Goal: Task Accomplishment & Management: Use online tool/utility

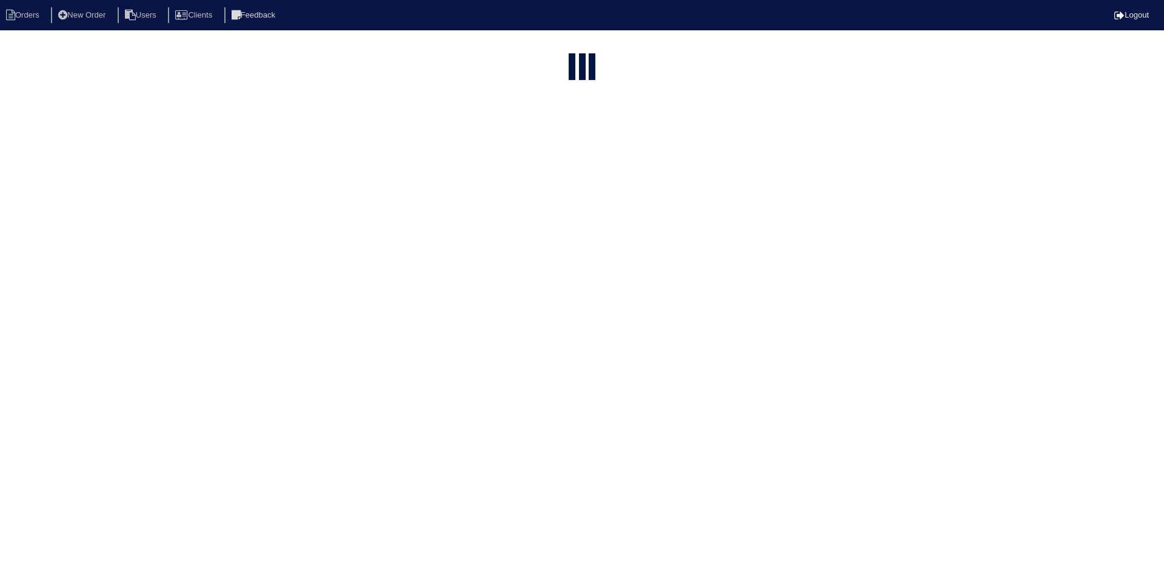
select select "15"
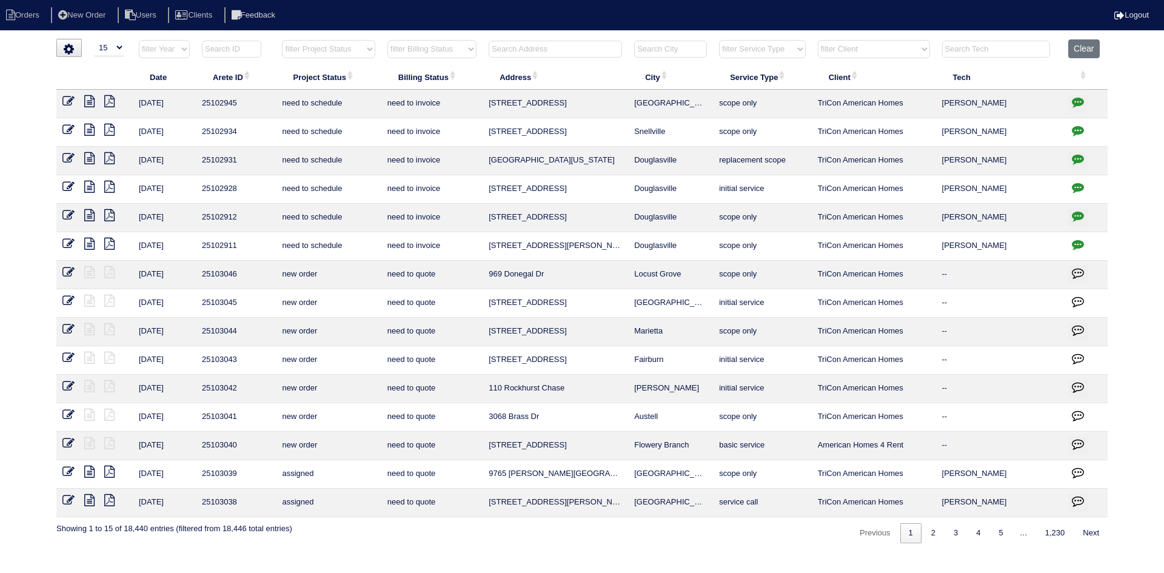
click at [538, 52] on input "text" at bounding box center [554, 49] width 133 height 17
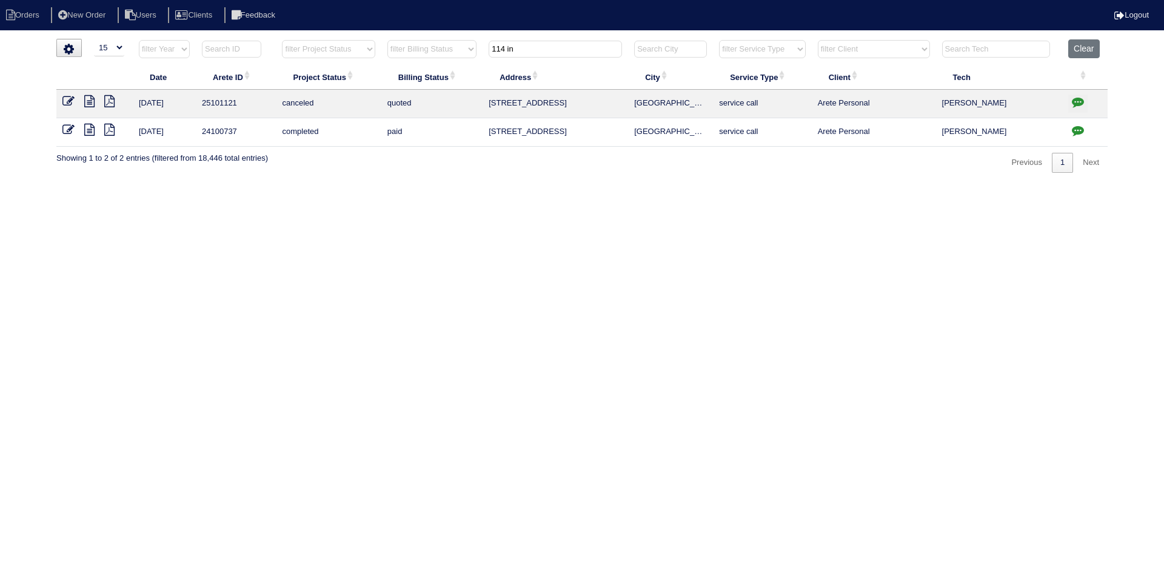
type input "114 in"
click at [89, 100] on icon at bounding box center [89, 101] width 10 height 12
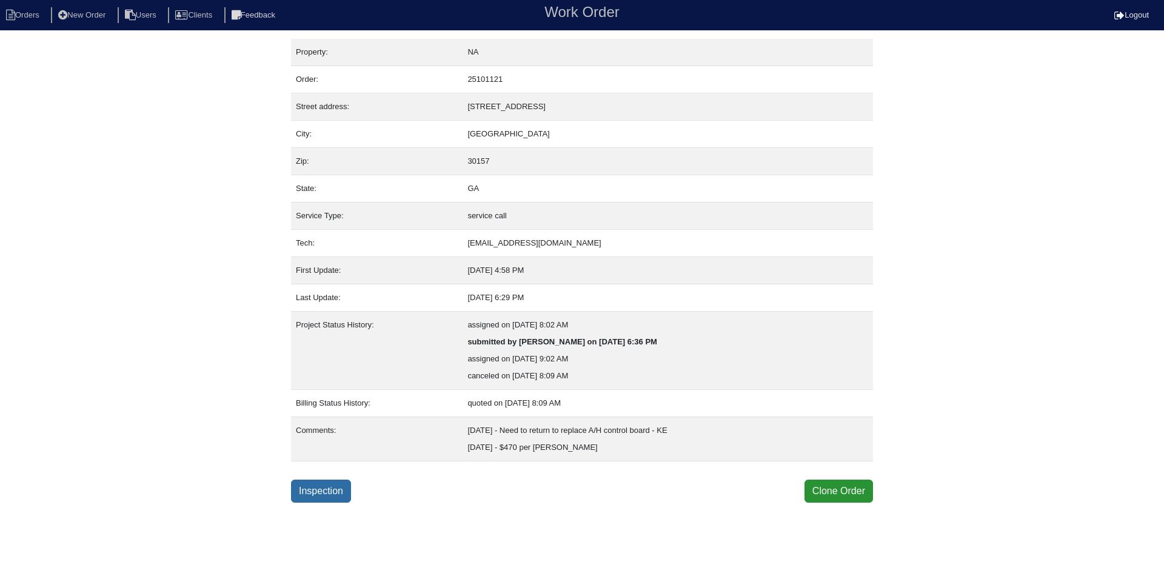
click at [308, 488] on link "Inspection" at bounding box center [321, 490] width 60 height 23
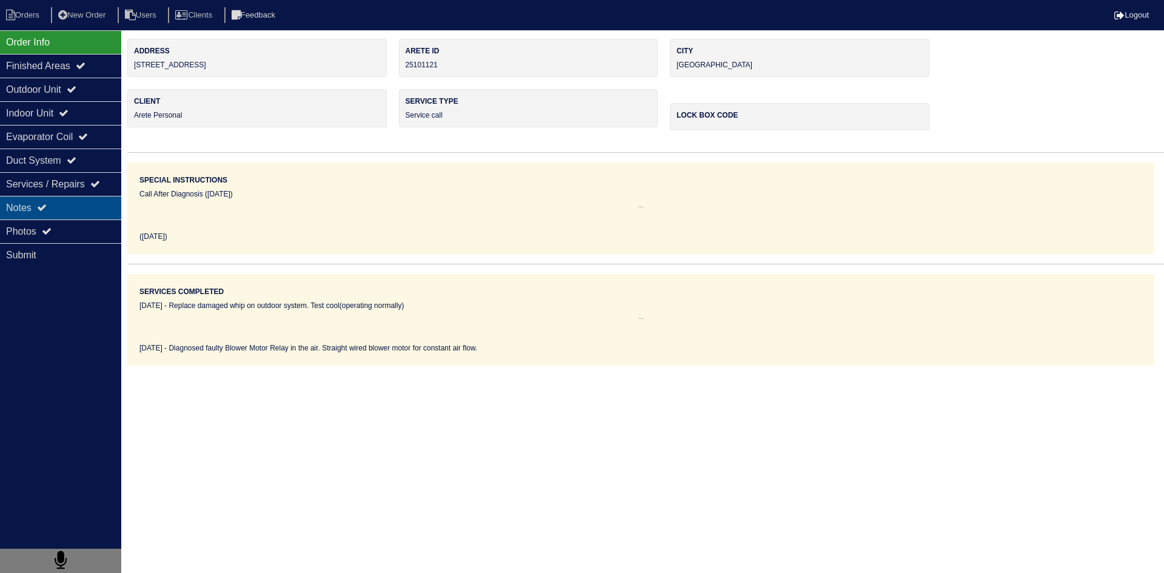
click at [80, 216] on div "Notes" at bounding box center [60, 208] width 121 height 24
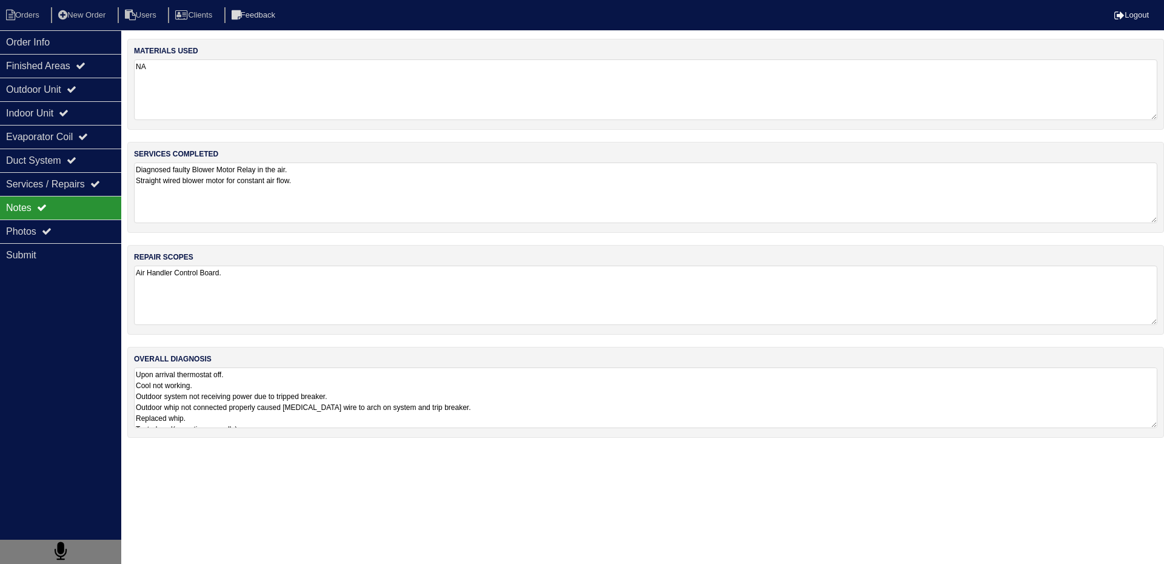
click at [259, 288] on textarea "Air Handler Control Board." at bounding box center [645, 294] width 1023 height 59
click at [276, 396] on textarea "Upon arrival thermostat off. Cool not working. Outdoor system not receiving pow…" at bounding box center [645, 418] width 1023 height 101
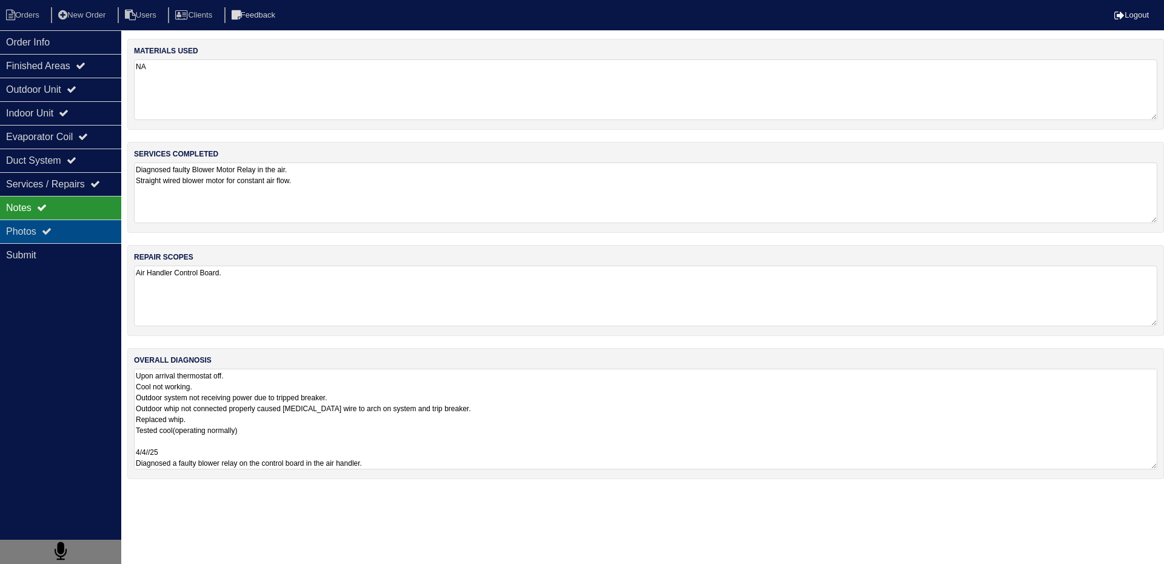
click at [87, 235] on div "Photos" at bounding box center [60, 231] width 121 height 24
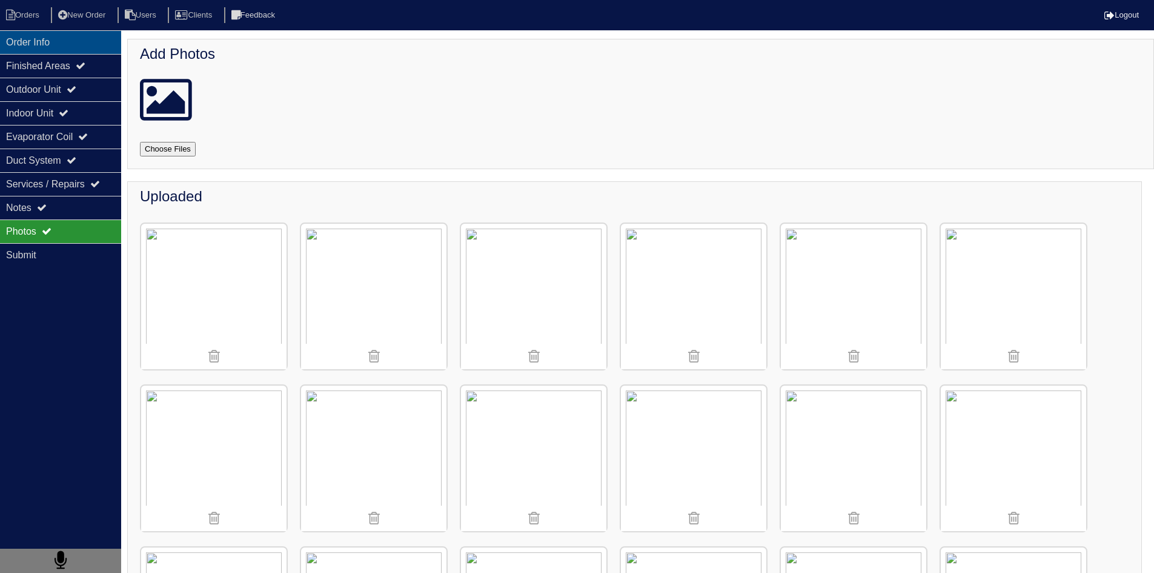
click at [41, 42] on div "Order Info" at bounding box center [60, 42] width 121 height 24
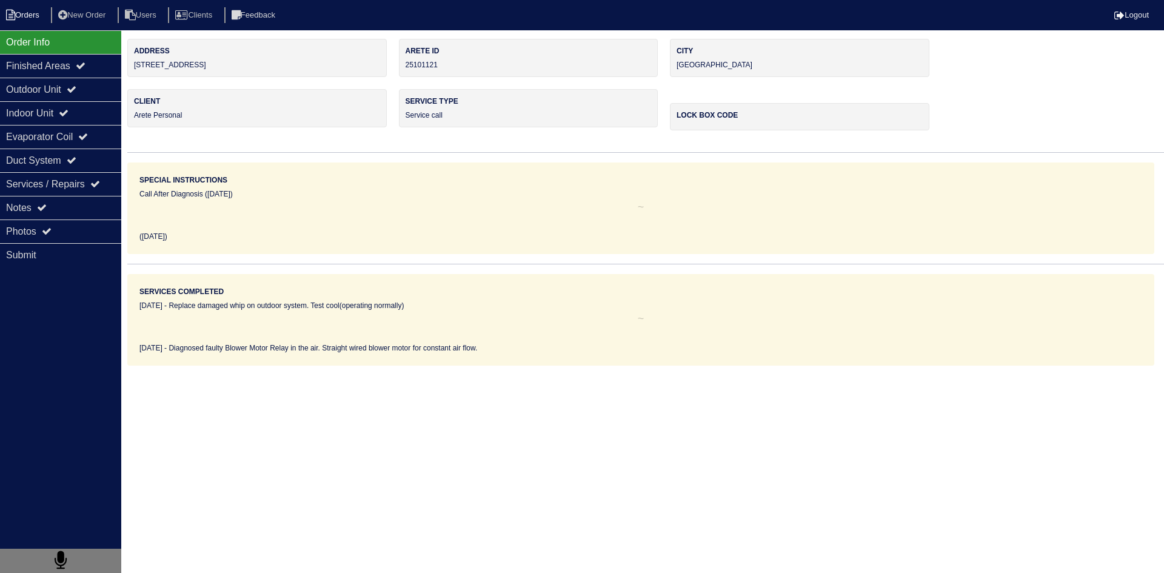
click at [42, 17] on li "Orders" at bounding box center [24, 15] width 49 height 16
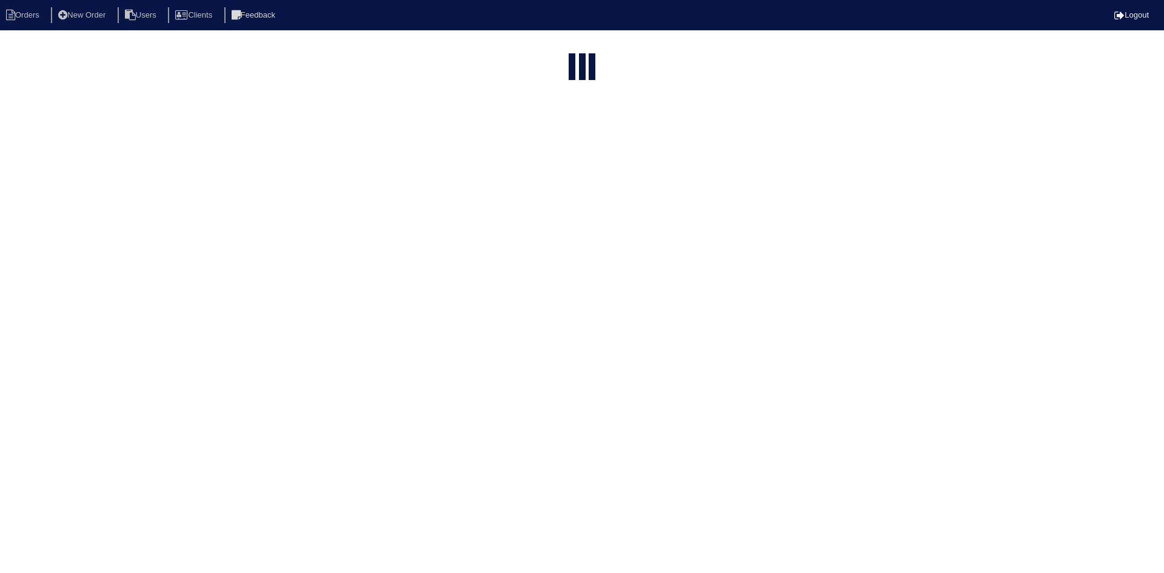
select select "15"
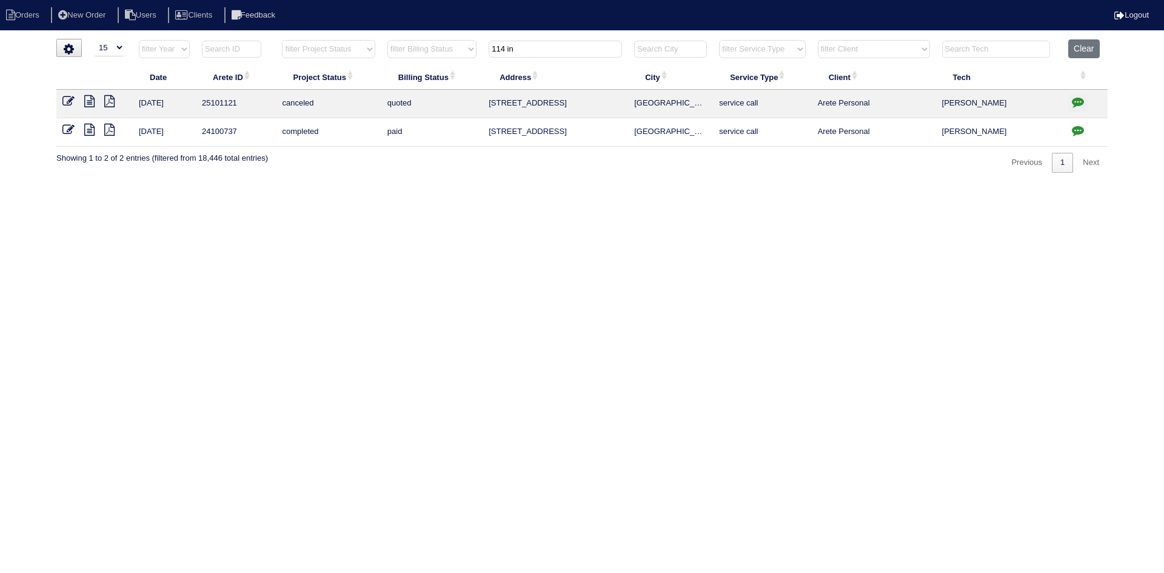
click at [599, 48] on input "114 in" at bounding box center [554, 49] width 133 height 17
click at [598, 48] on input "114 in" at bounding box center [554, 49] width 133 height 17
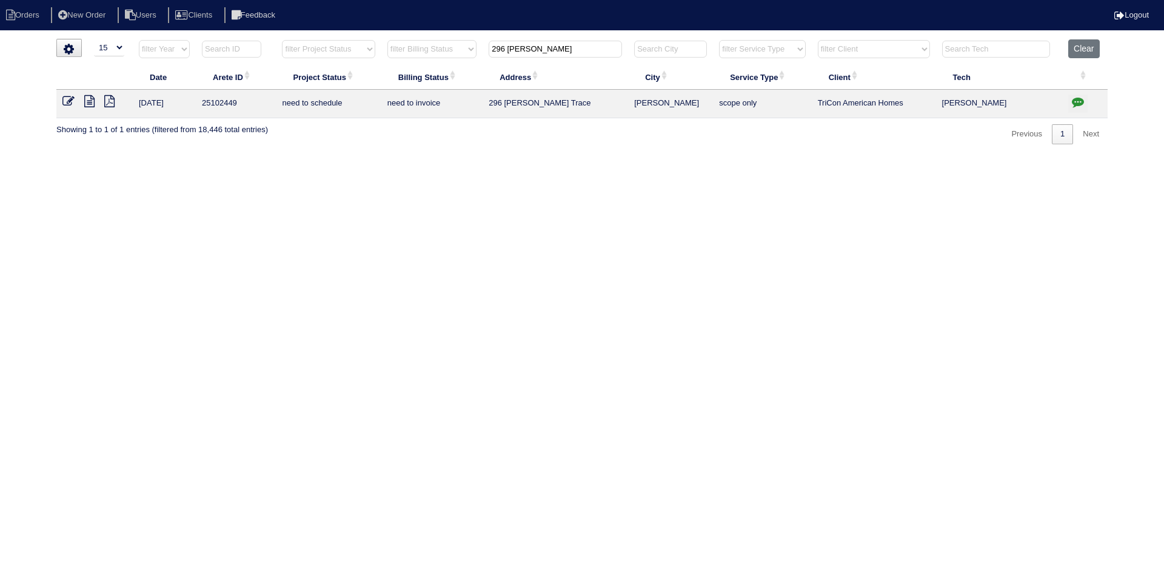
type input "296 Brack"
click at [86, 102] on icon at bounding box center [89, 101] width 10 height 12
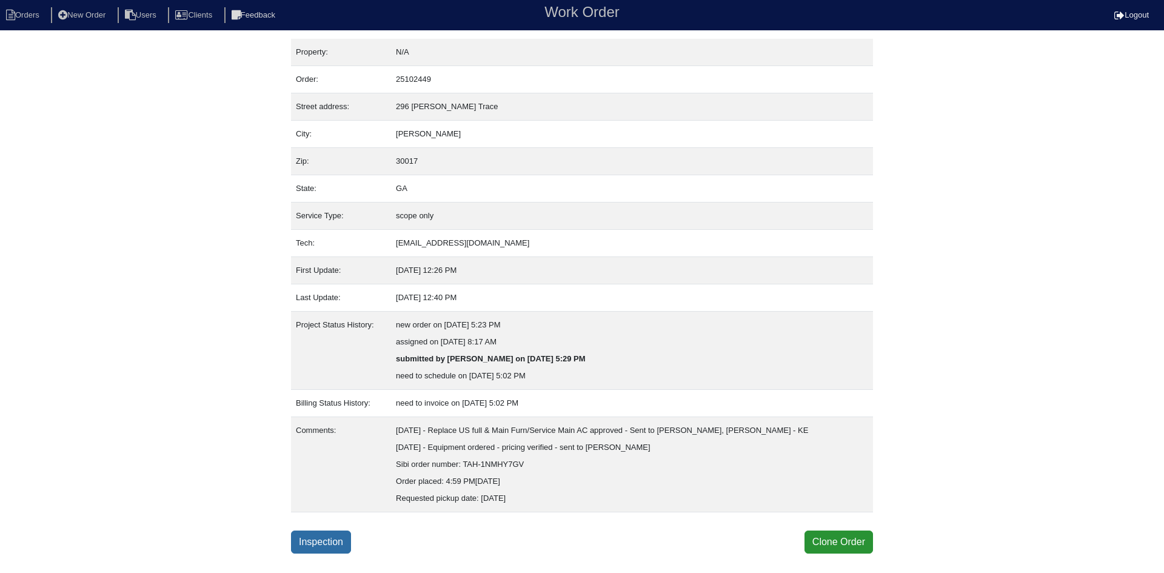
click at [336, 544] on link "Inspection" at bounding box center [321, 541] width 60 height 23
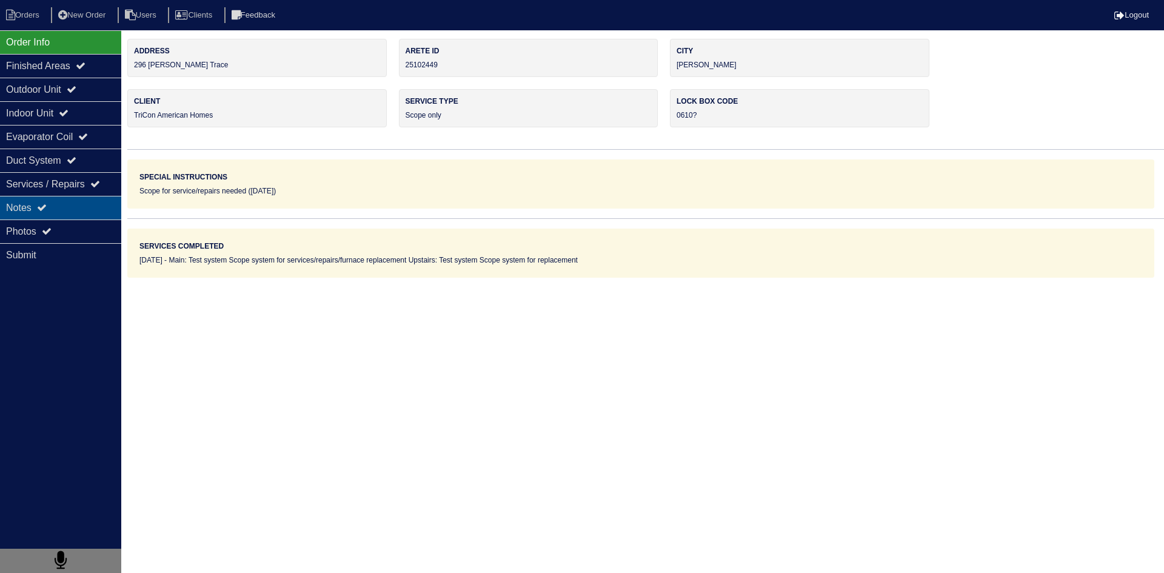
click at [82, 207] on div "Notes" at bounding box center [60, 208] width 121 height 24
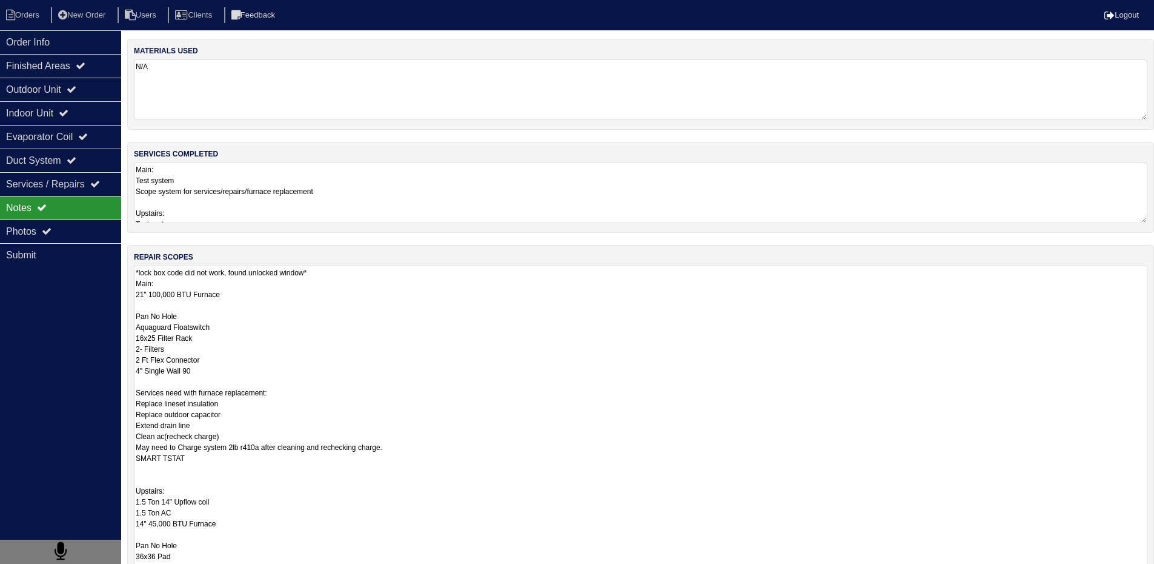
drag, startPoint x: 135, startPoint y: 283, endPoint x: 308, endPoint y: 324, distance: 178.2
click at [299, 324] on textarea "*lock box code did not work, found unlocked window* Main: 21" 100,000 BTU Furna…" at bounding box center [641, 473] width 1014 height 417
click at [153, 287] on textarea "*lock box code did not work, found unlocked window* Main: 21" 100,000 BTU Furna…" at bounding box center [641, 473] width 1014 height 417
click at [225, 301] on textarea "*lock box code did not work, found unlocked window* Main: 21" 100,000 BTU Furna…" at bounding box center [641, 473] width 1014 height 417
click at [148, 285] on textarea "*lock box code did not work, found unlocked window* Main: 21" 100,000 BTU Furna…" at bounding box center [641, 473] width 1014 height 417
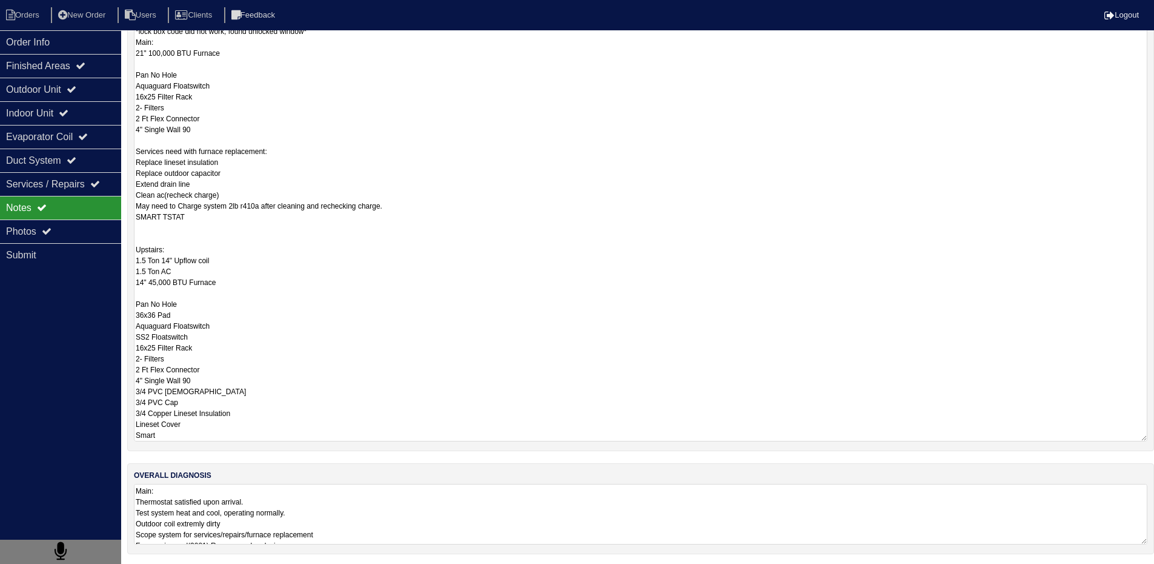
scroll to position [1, 0]
drag, startPoint x: 136, startPoint y: 284, endPoint x: 262, endPoint y: 440, distance: 200.0
click at [262, 440] on div "repair scopes *lock box code did not work, found unlocked window* Main: 21" 100…" at bounding box center [640, 224] width 1027 height 447
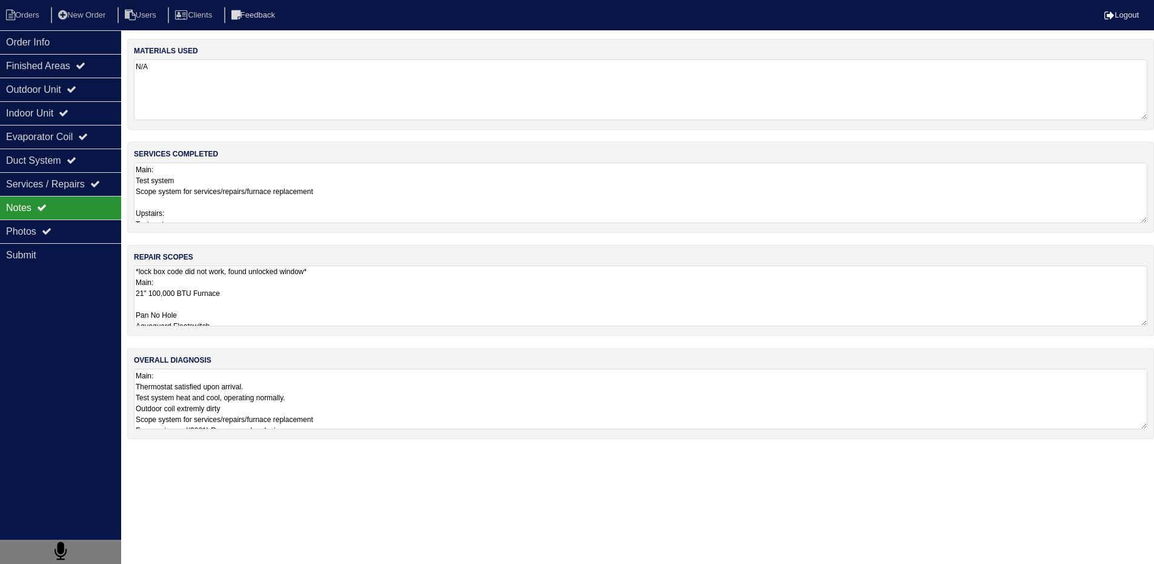
scroll to position [0, 0]
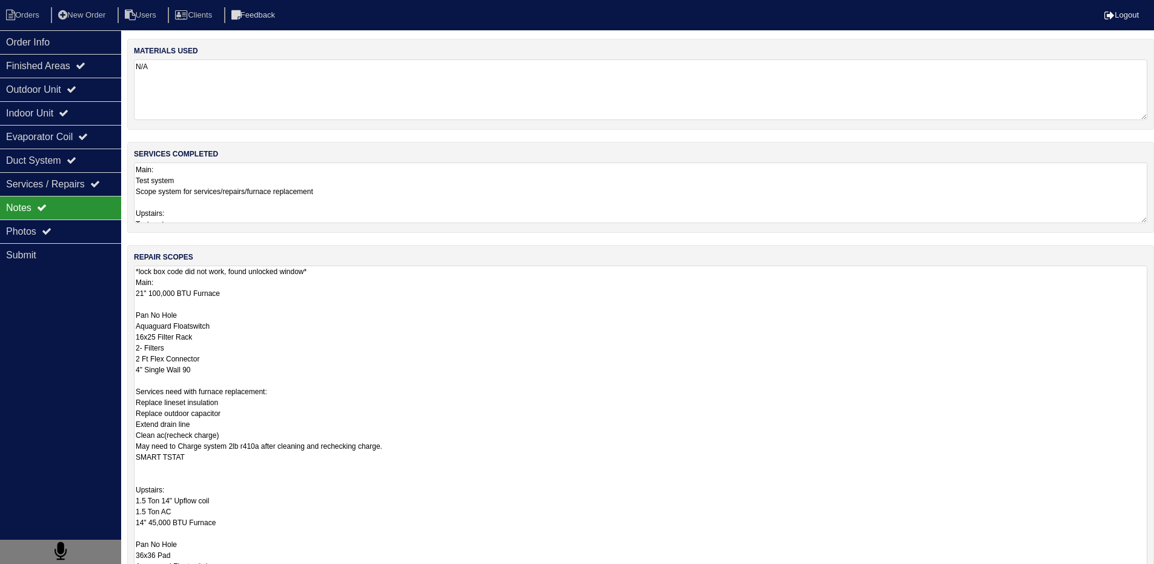
click at [435, 401] on textarea "*lock box code did not work, found unlocked window* Main: 21" 100,000 BTU Furna…" at bounding box center [641, 473] width 1014 height 417
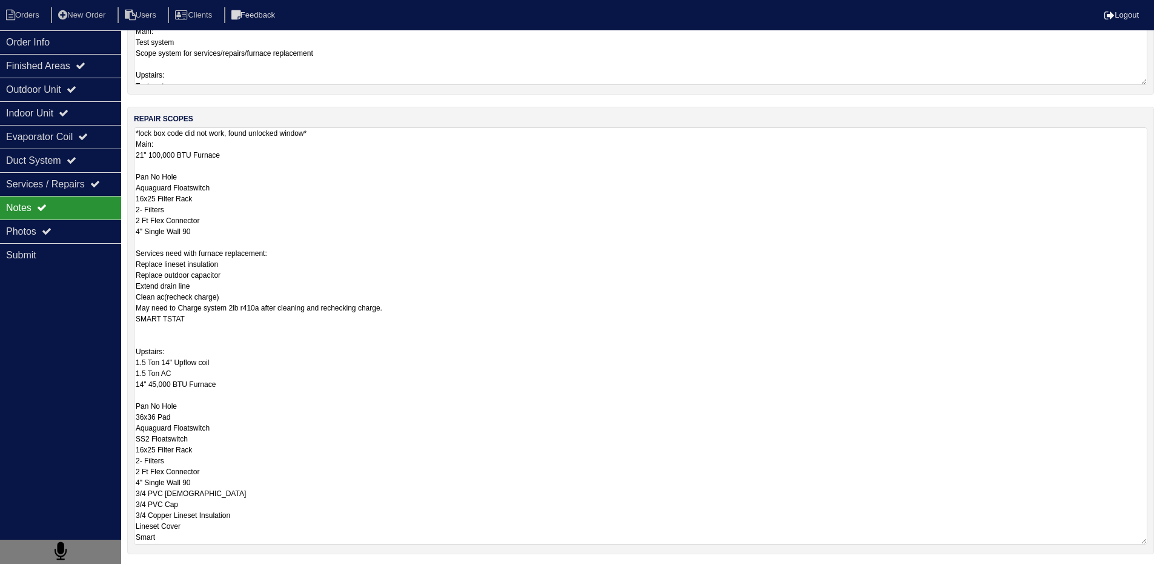
scroll to position [244, 0]
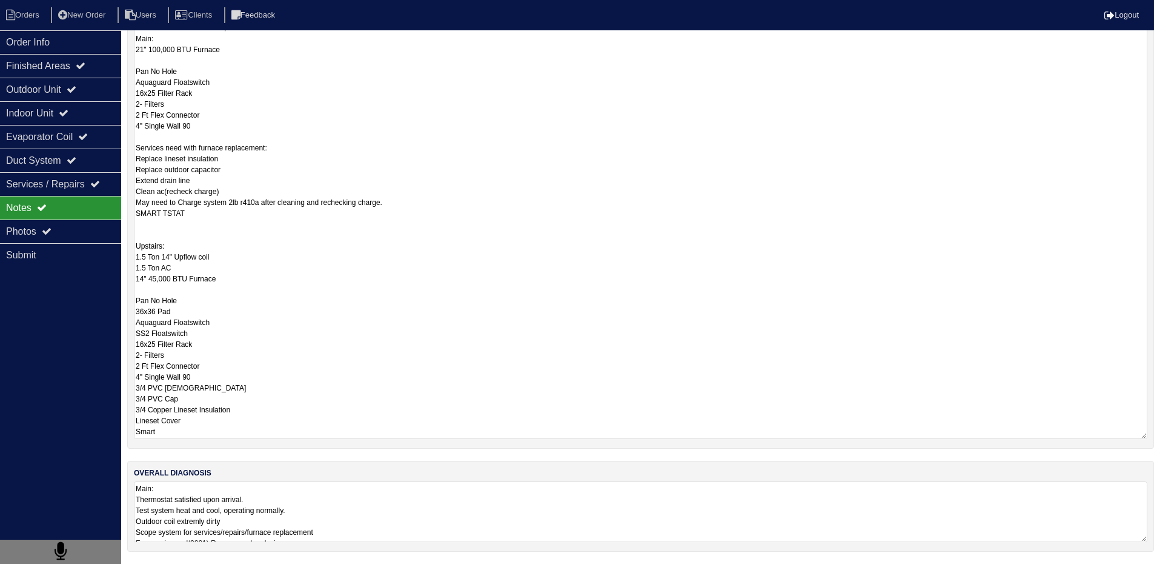
click at [461, 355] on textarea "*lock box code did not work, found unlocked window* Main: 21" 100,000 BTU Furna…" at bounding box center [641, 230] width 1014 height 417
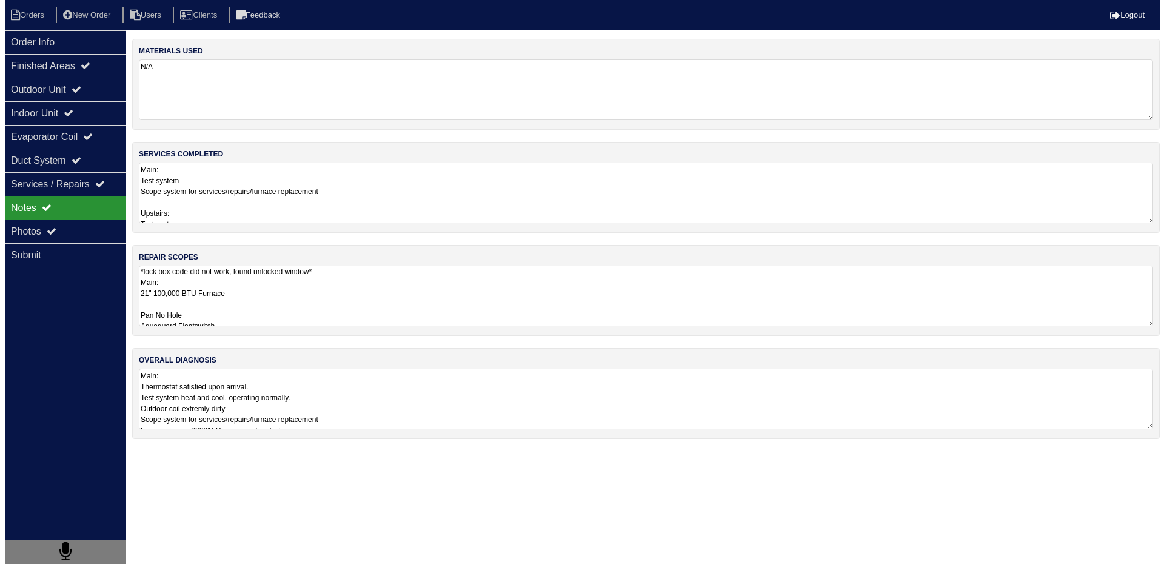
scroll to position [0, 0]
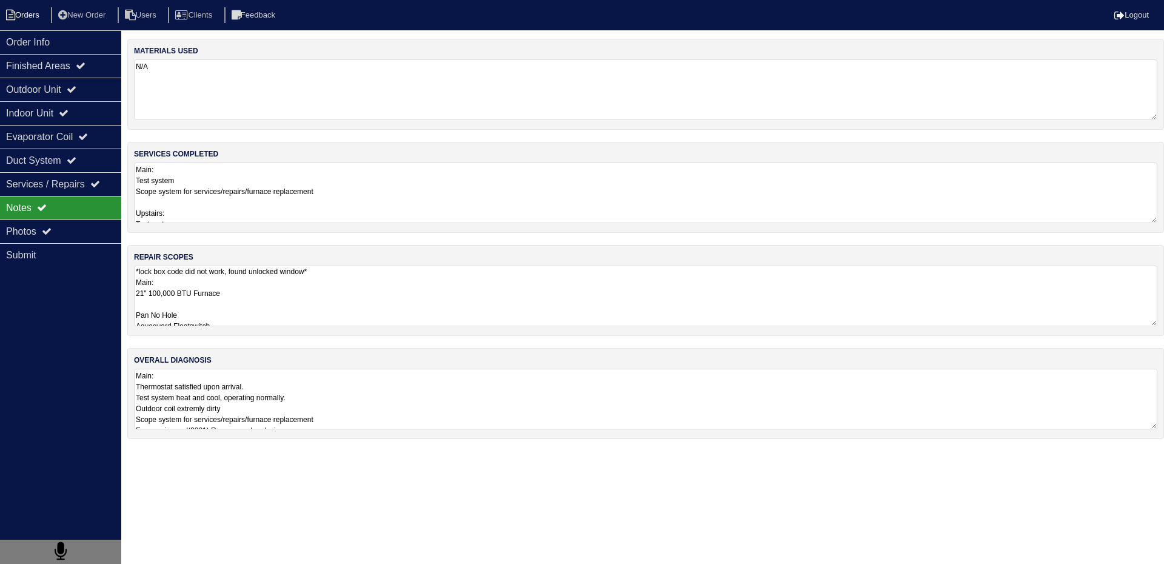
click at [41, 13] on li "Orders" at bounding box center [24, 15] width 49 height 16
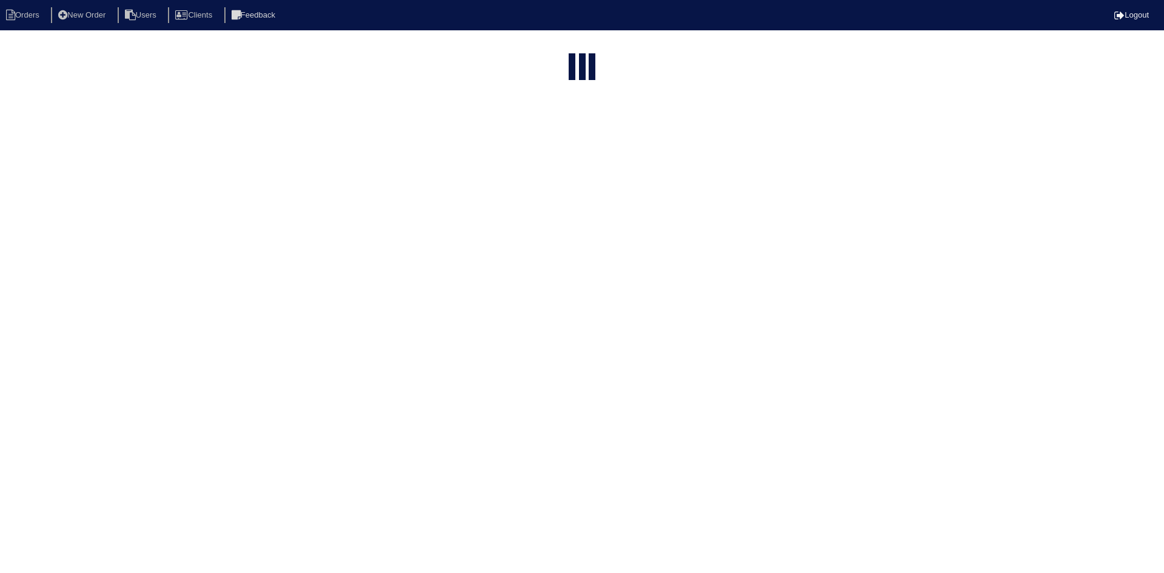
select select "15"
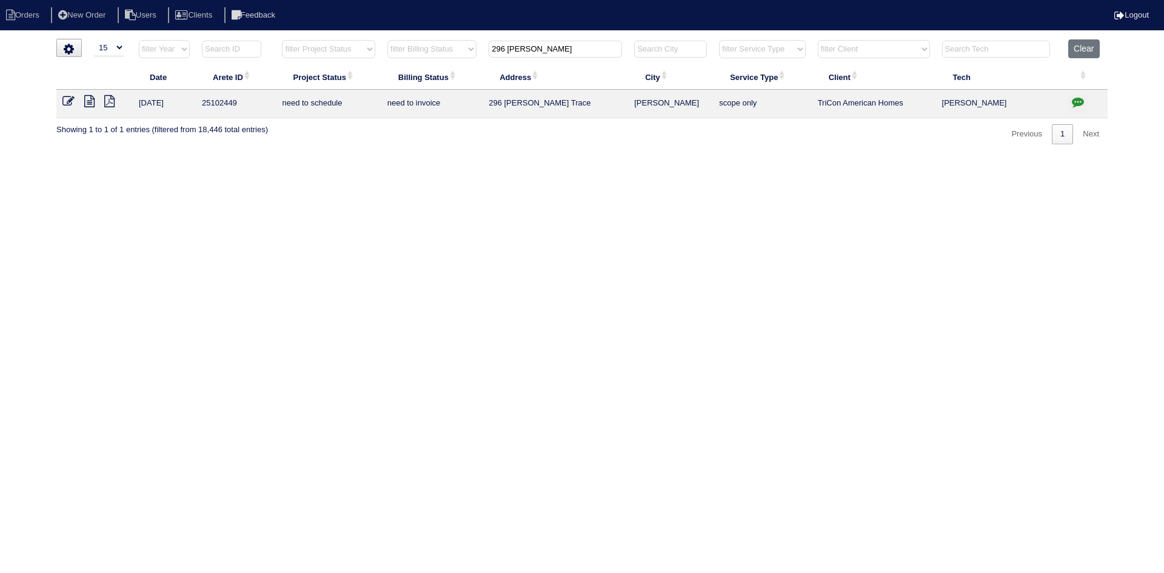
click at [569, 51] on input "296 Brack" at bounding box center [554, 49] width 133 height 17
type input "100 s fortune"
click at [91, 105] on icon at bounding box center [89, 101] width 10 height 12
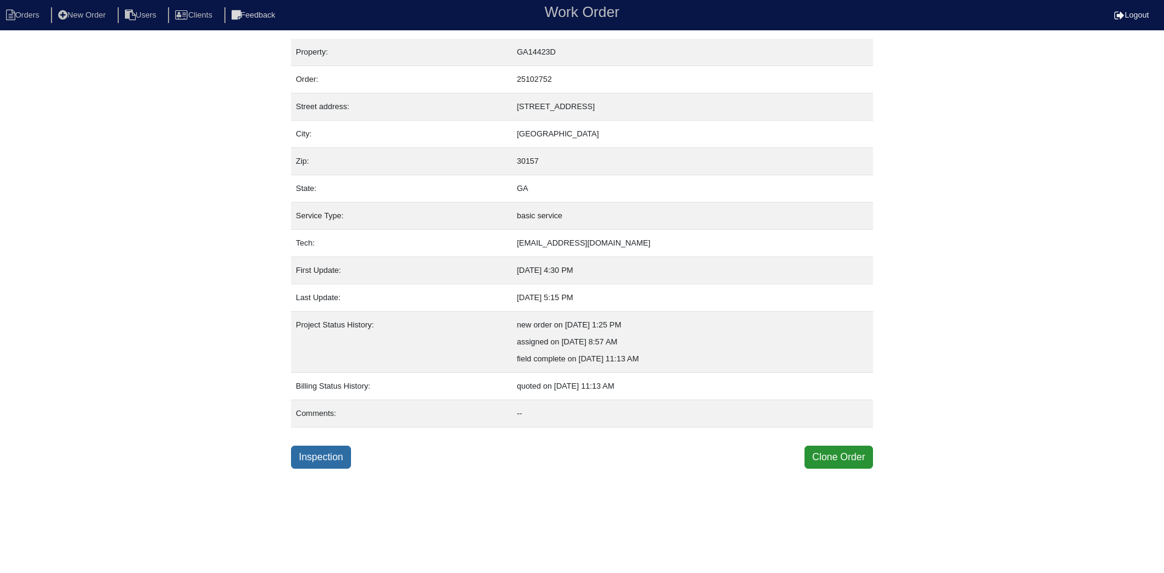
click at [323, 459] on link "Inspection" at bounding box center [321, 456] width 60 height 23
click at [319, 455] on link "Inspection" at bounding box center [321, 456] width 60 height 23
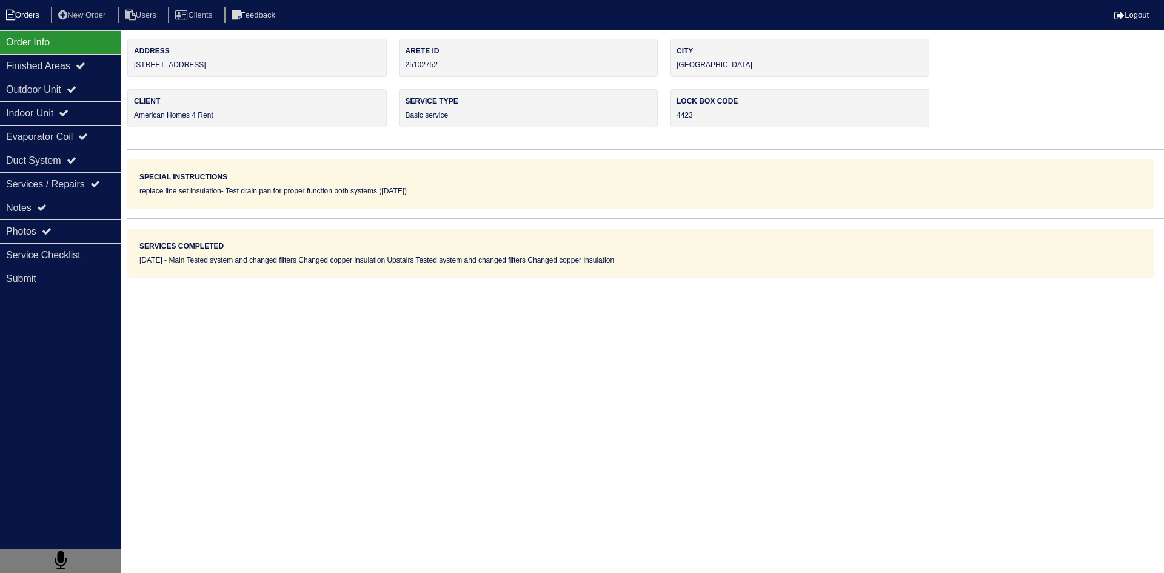
click at [39, 15] on li "Orders" at bounding box center [24, 15] width 49 height 16
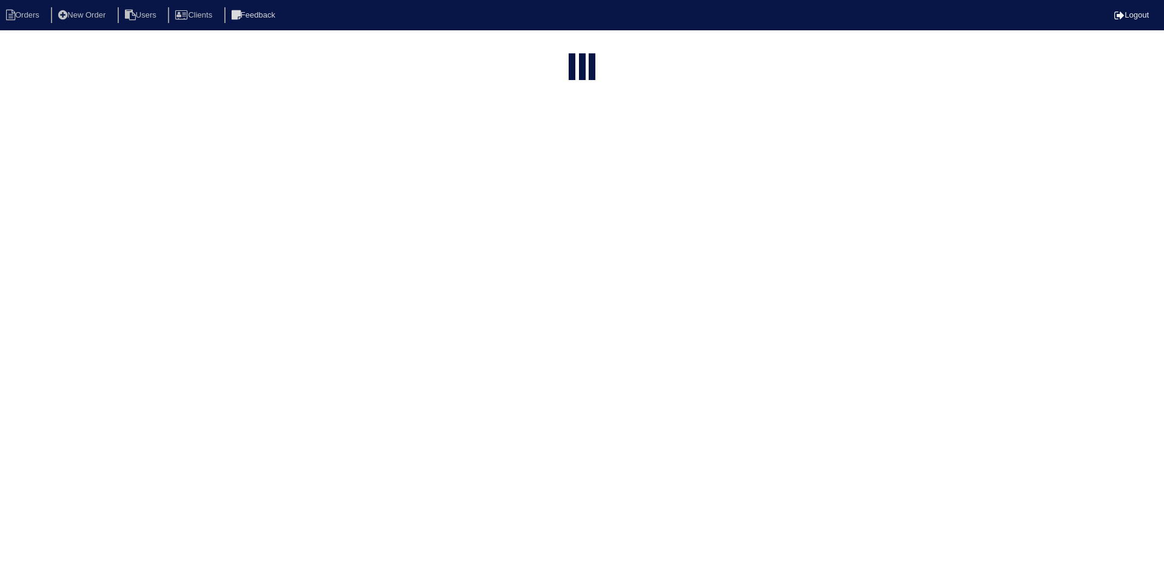
select select "15"
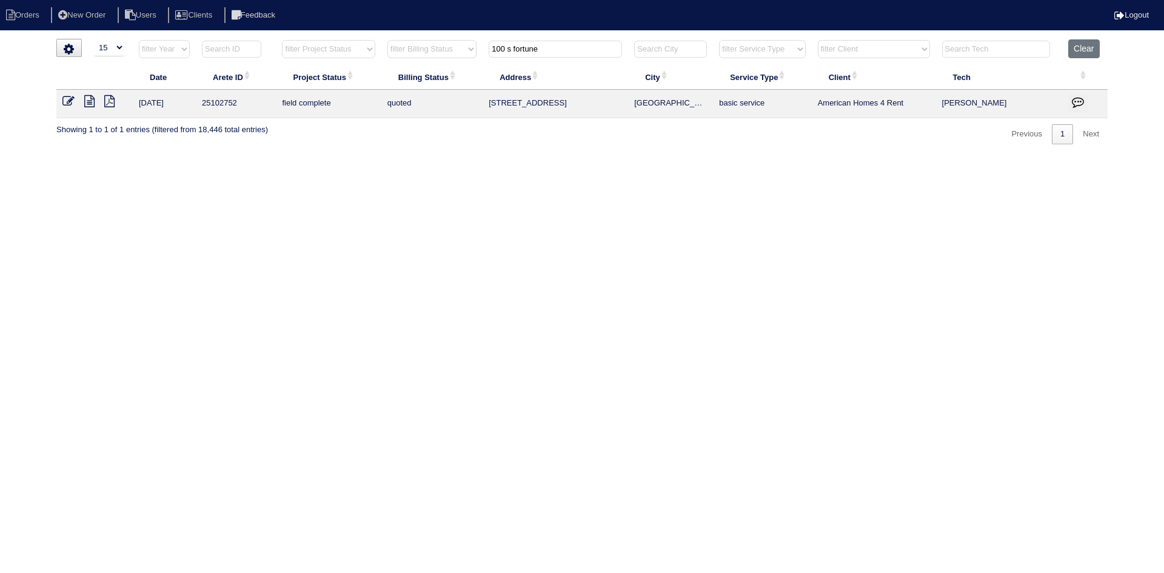
click at [594, 53] on input "100 s fortune" at bounding box center [554, 49] width 133 height 17
type input "2178 serenity"
click at [91, 101] on icon at bounding box center [89, 101] width 10 height 12
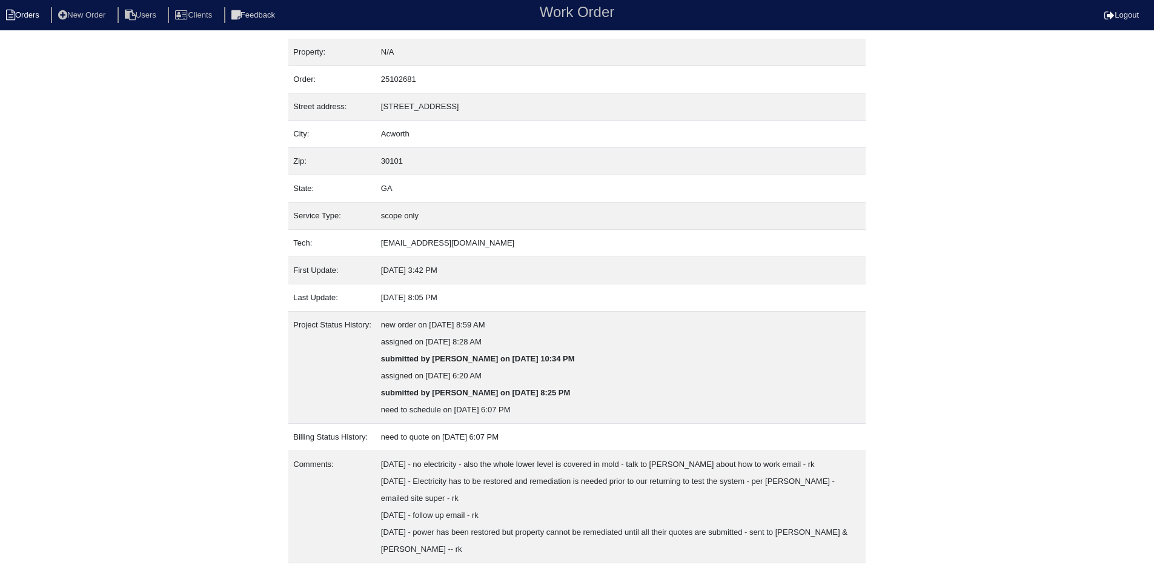
click at [32, 10] on li "Orders" at bounding box center [24, 15] width 49 height 16
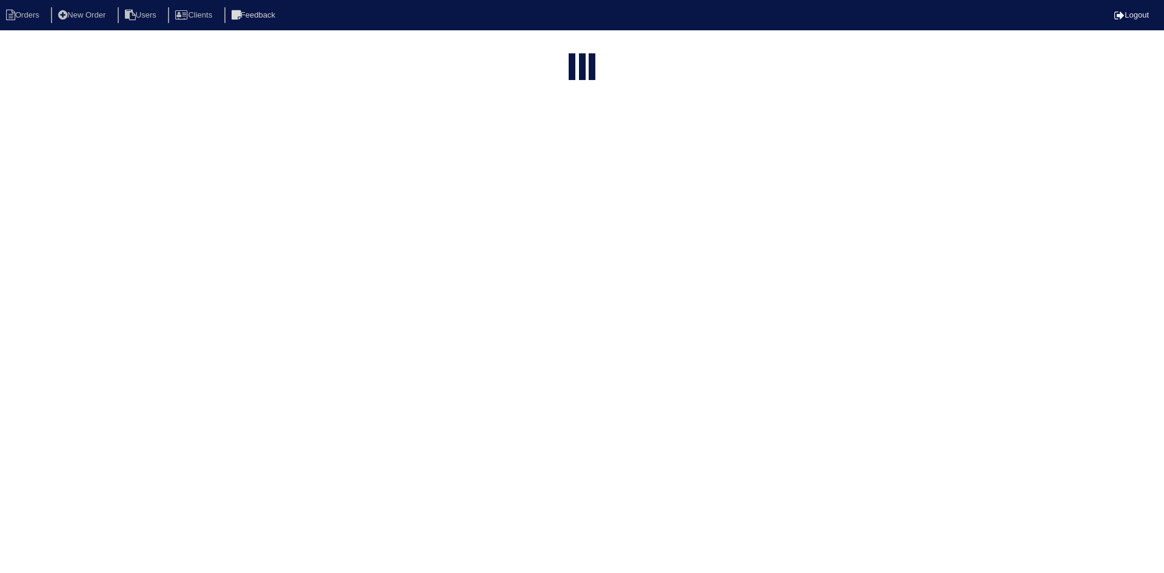
select select "15"
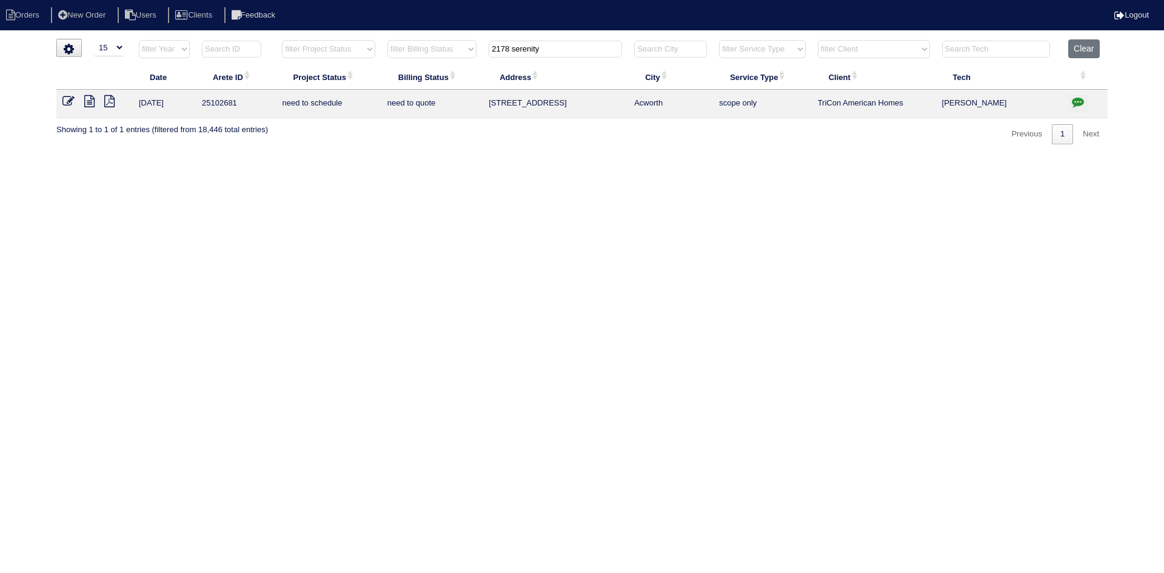
click at [89, 99] on icon at bounding box center [89, 101] width 10 height 12
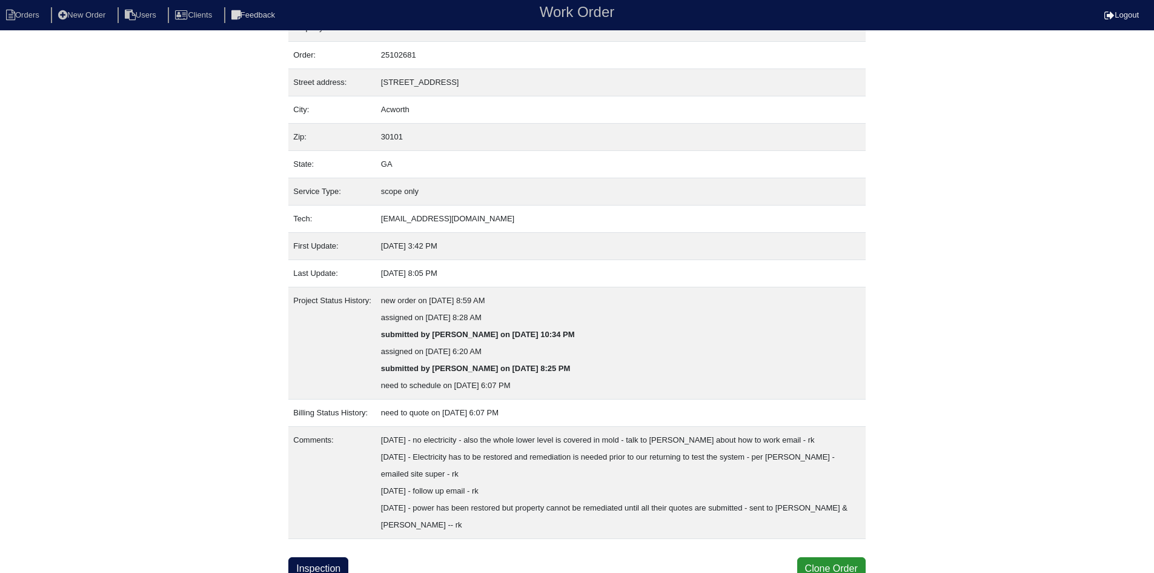
scroll to position [32, 0]
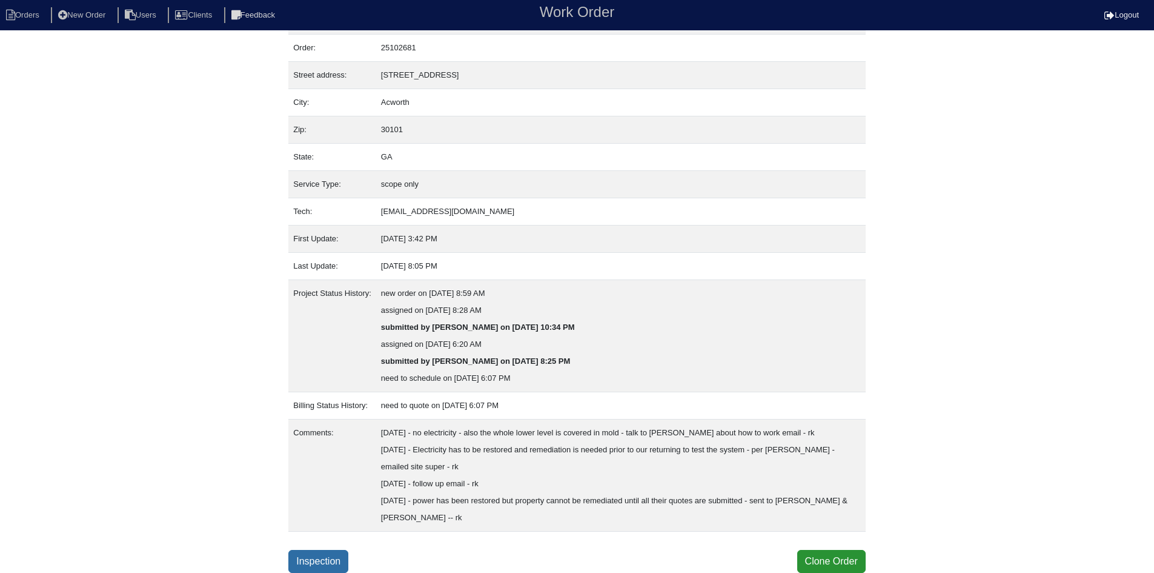
click at [325, 561] on link "Inspection" at bounding box center [318, 561] width 60 height 23
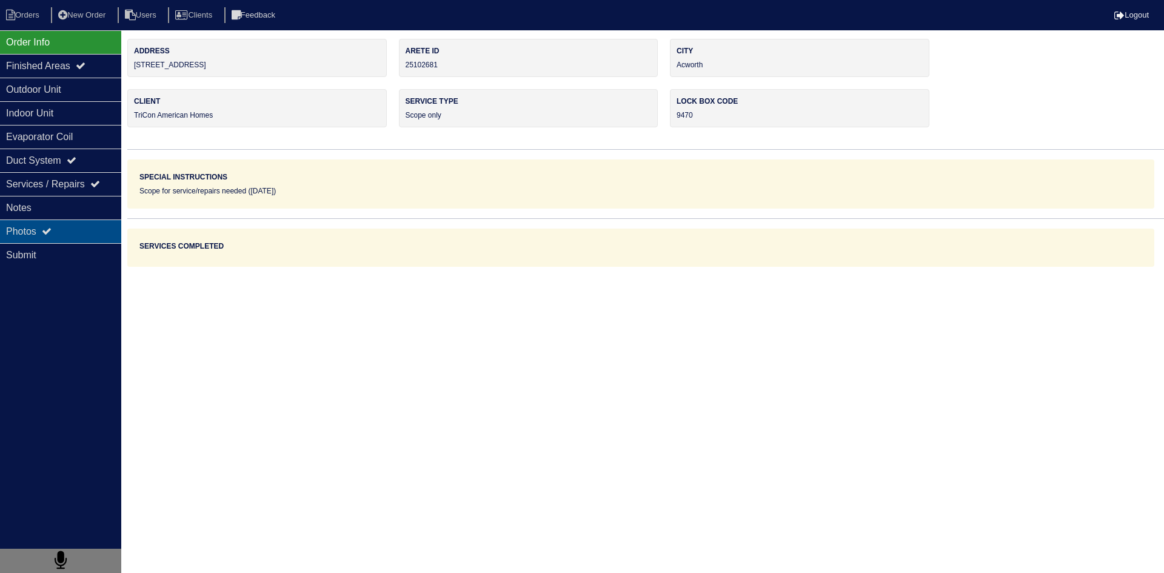
click at [52, 233] on icon at bounding box center [47, 231] width 10 height 10
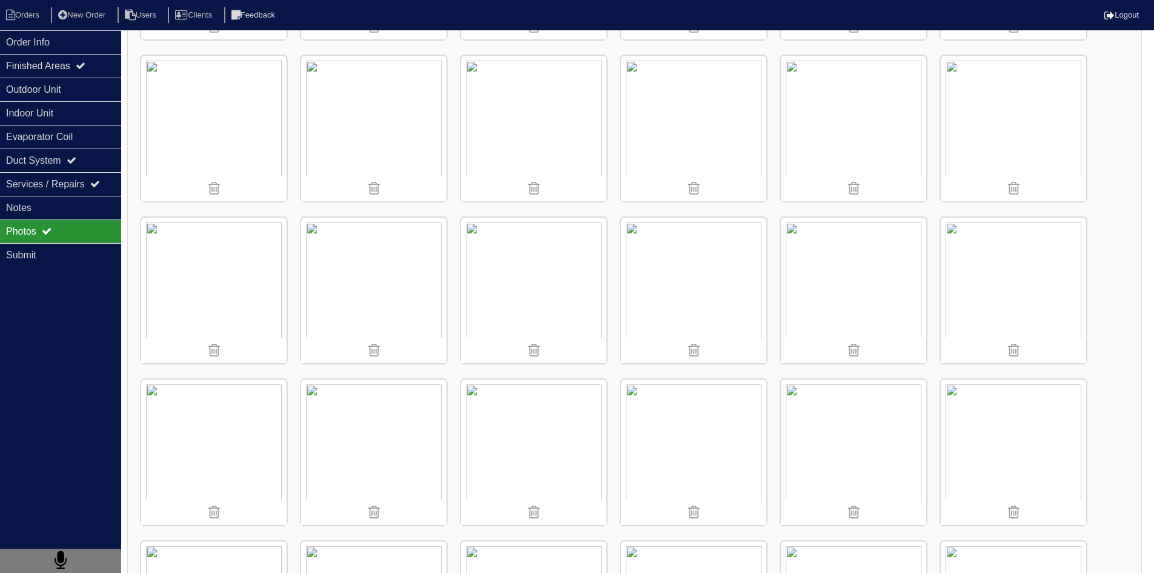
scroll to position [364, 0]
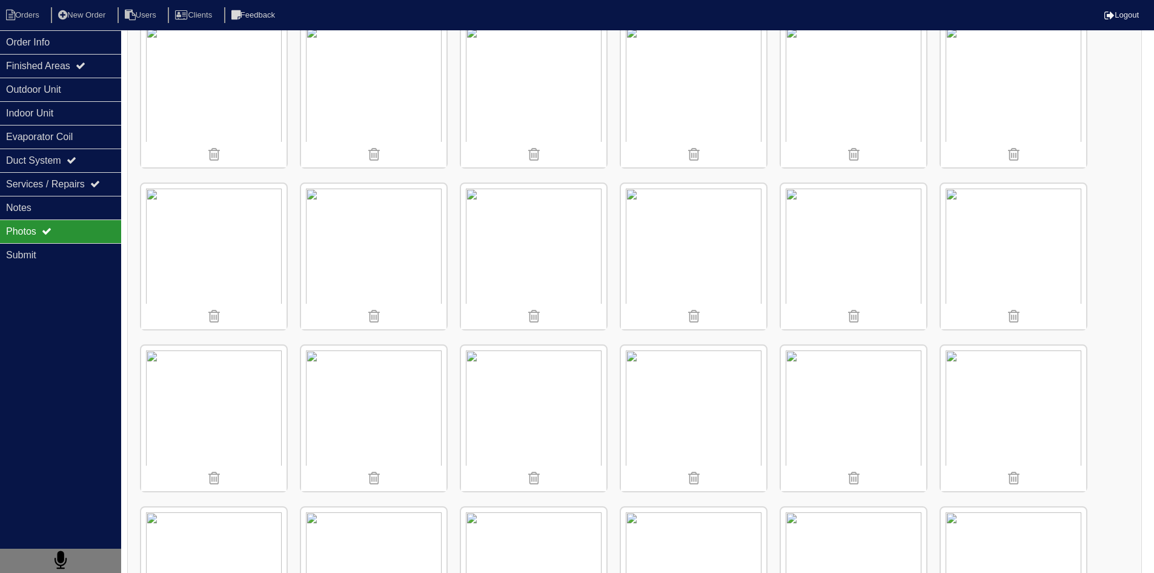
click at [526, 247] on img at bounding box center [533, 256] width 145 height 145
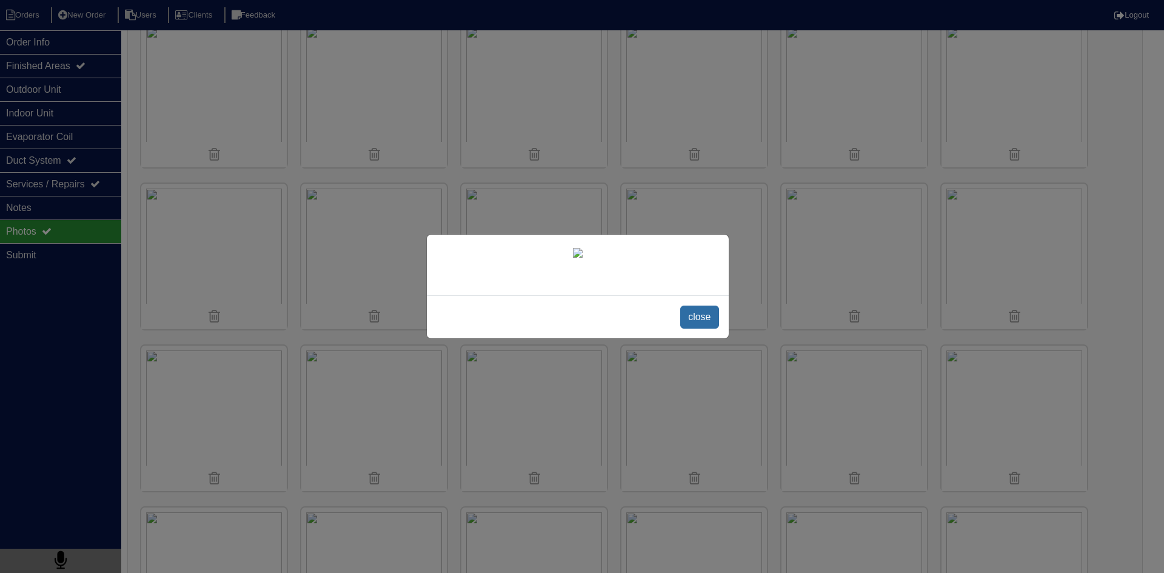
click at [695, 328] on span "close" at bounding box center [699, 316] width 38 height 23
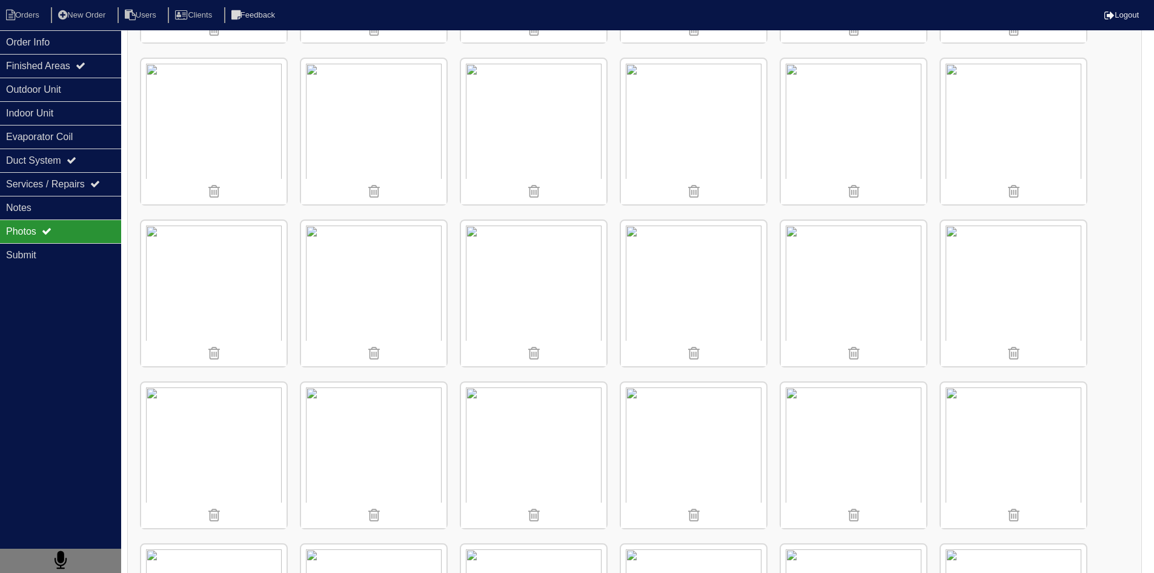
scroll to position [485, 0]
click at [511, 116] on img at bounding box center [533, 134] width 145 height 145
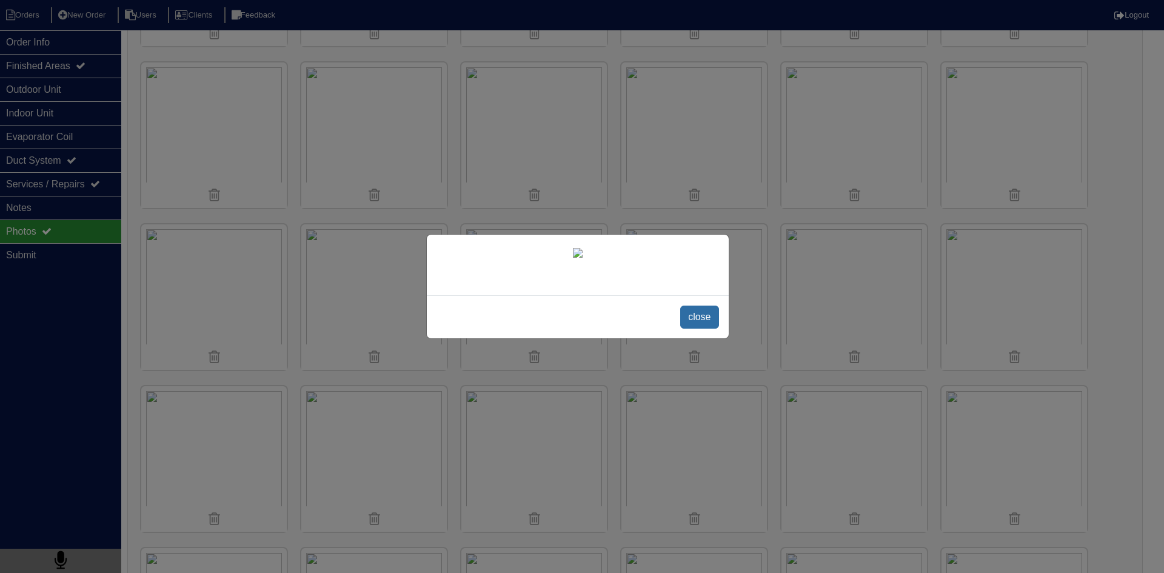
click at [700, 328] on span "close" at bounding box center [699, 316] width 38 height 23
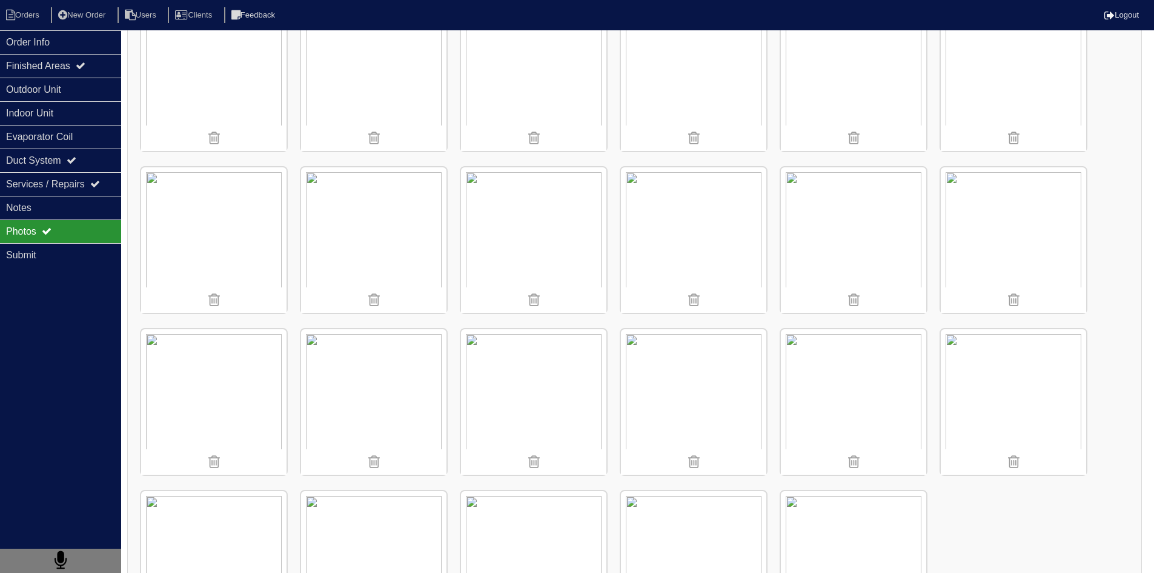
scroll to position [1113, 0]
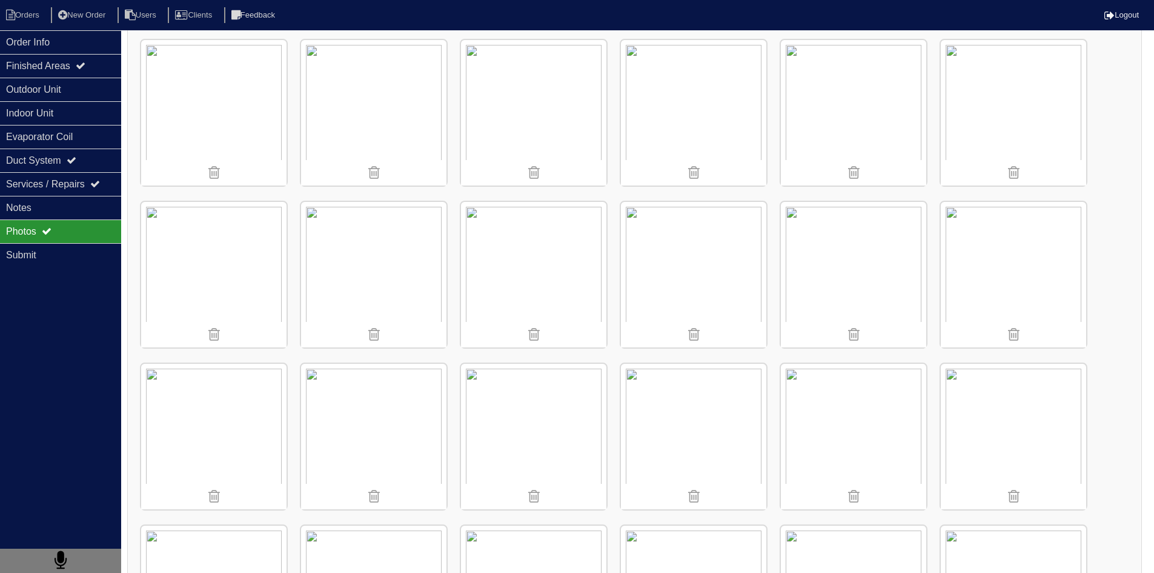
scroll to position [810, 0]
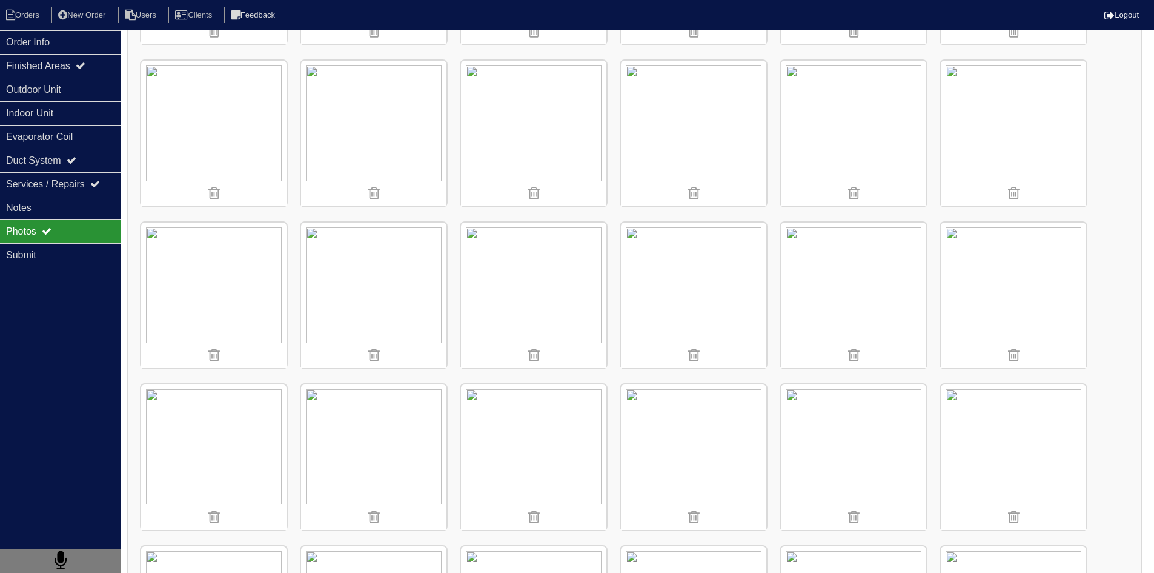
click at [1132, 333] on div "Uploaded" at bounding box center [634, 120] width 1015 height 1498
click at [1133, 240] on div "Uploaded" at bounding box center [634, 120] width 1015 height 1498
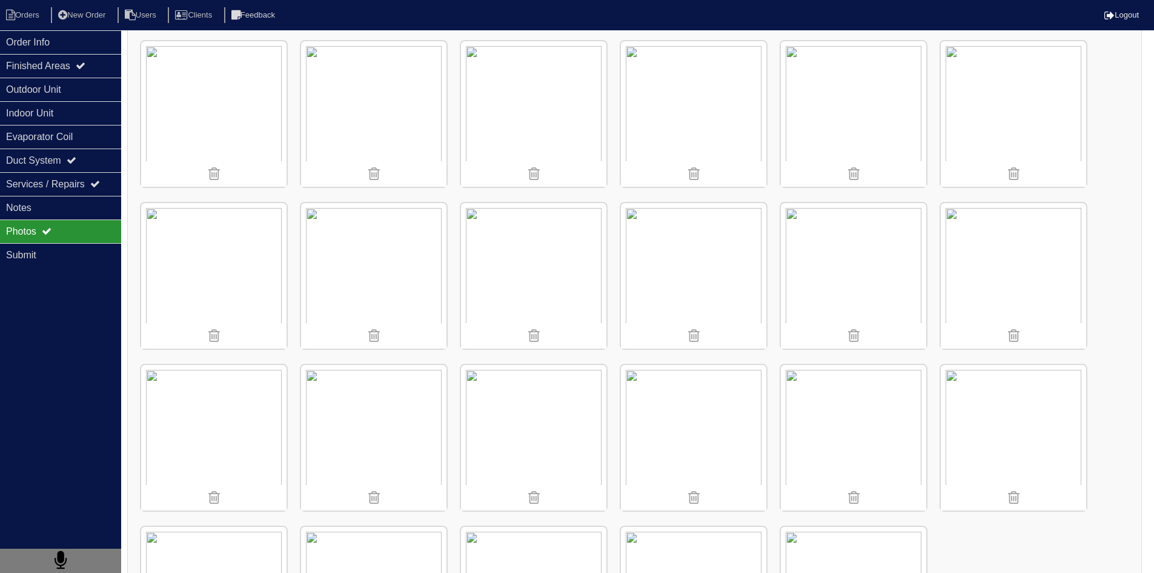
scroll to position [992, 0]
click at [27, 115] on div "Indoor Unit" at bounding box center [60, 113] width 121 height 24
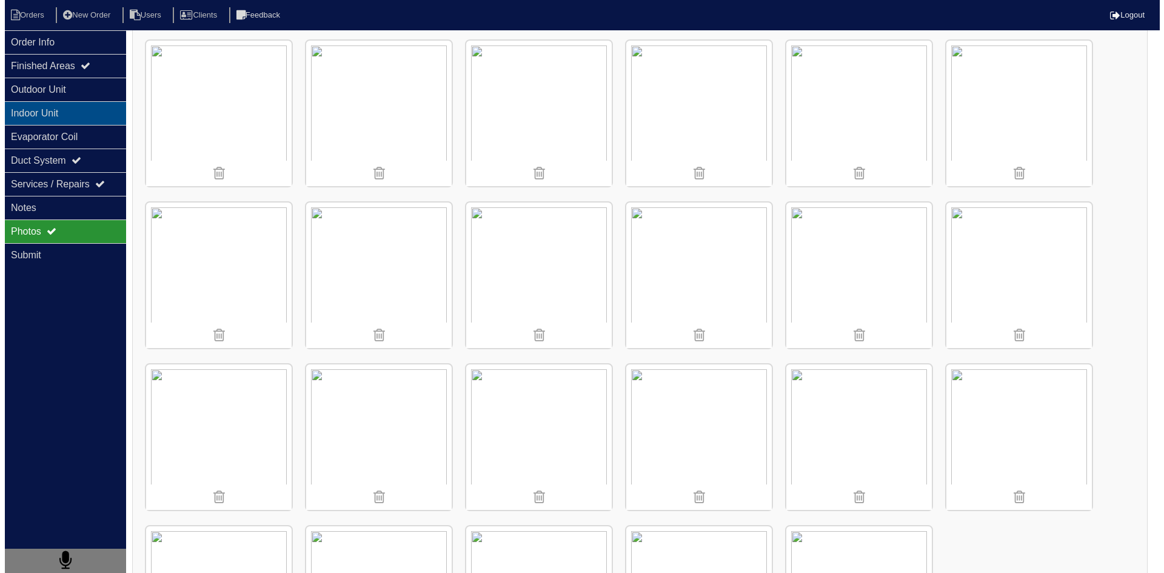
scroll to position [0, 0]
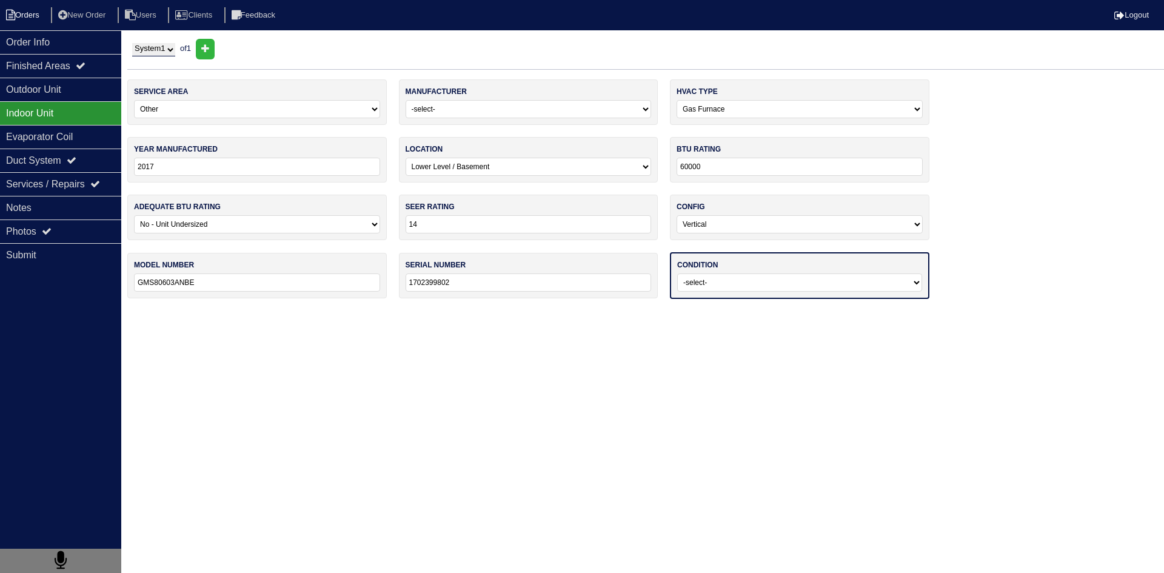
click at [24, 15] on li "Orders" at bounding box center [24, 15] width 49 height 16
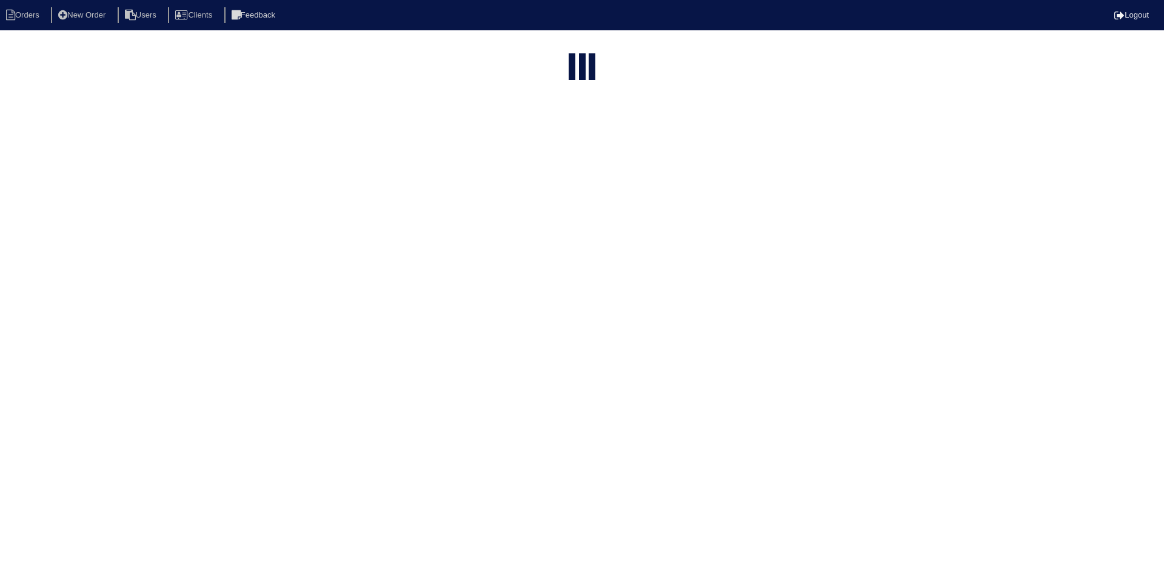
select select "15"
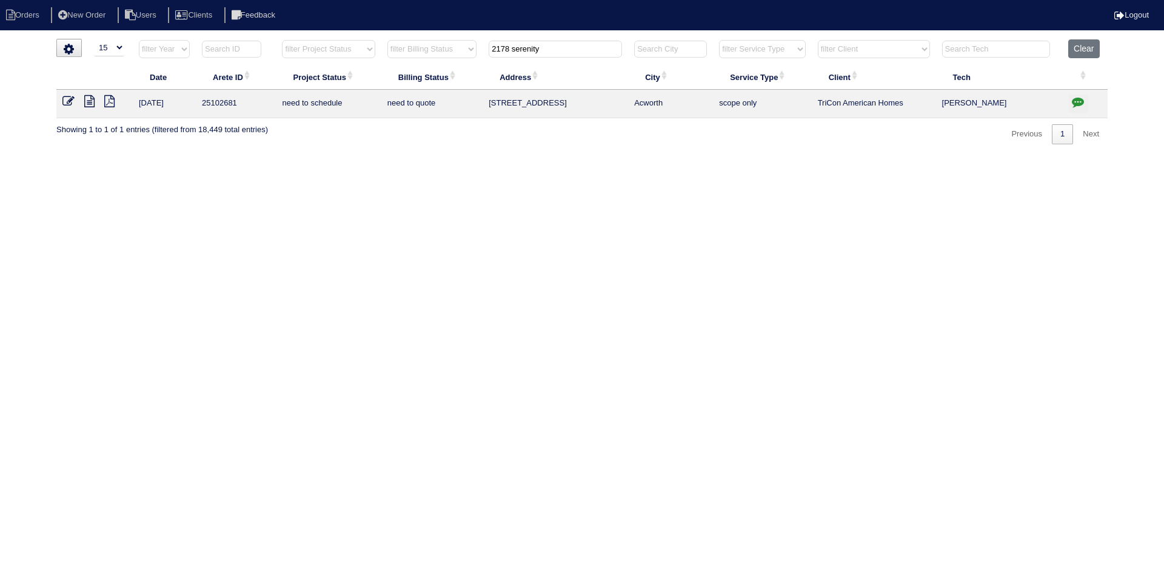
click at [553, 47] on input "2178 serenity" at bounding box center [554, 49] width 133 height 17
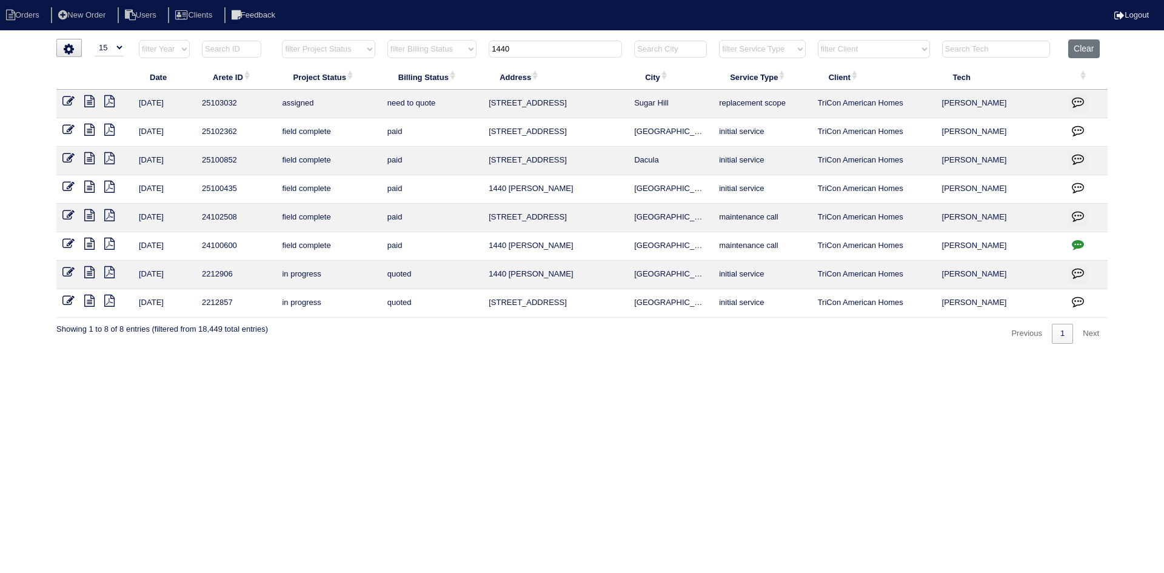
type input "1440"
click at [90, 99] on icon at bounding box center [89, 101] width 10 height 12
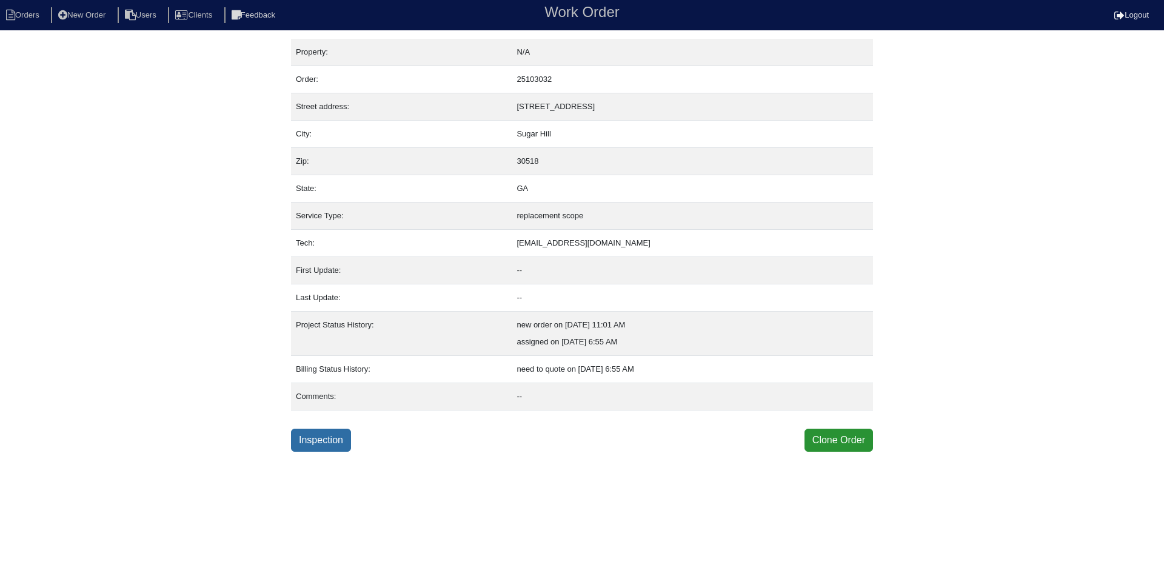
click at [325, 437] on link "Inspection" at bounding box center [321, 439] width 60 height 23
